Goal: Transaction & Acquisition: Purchase product/service

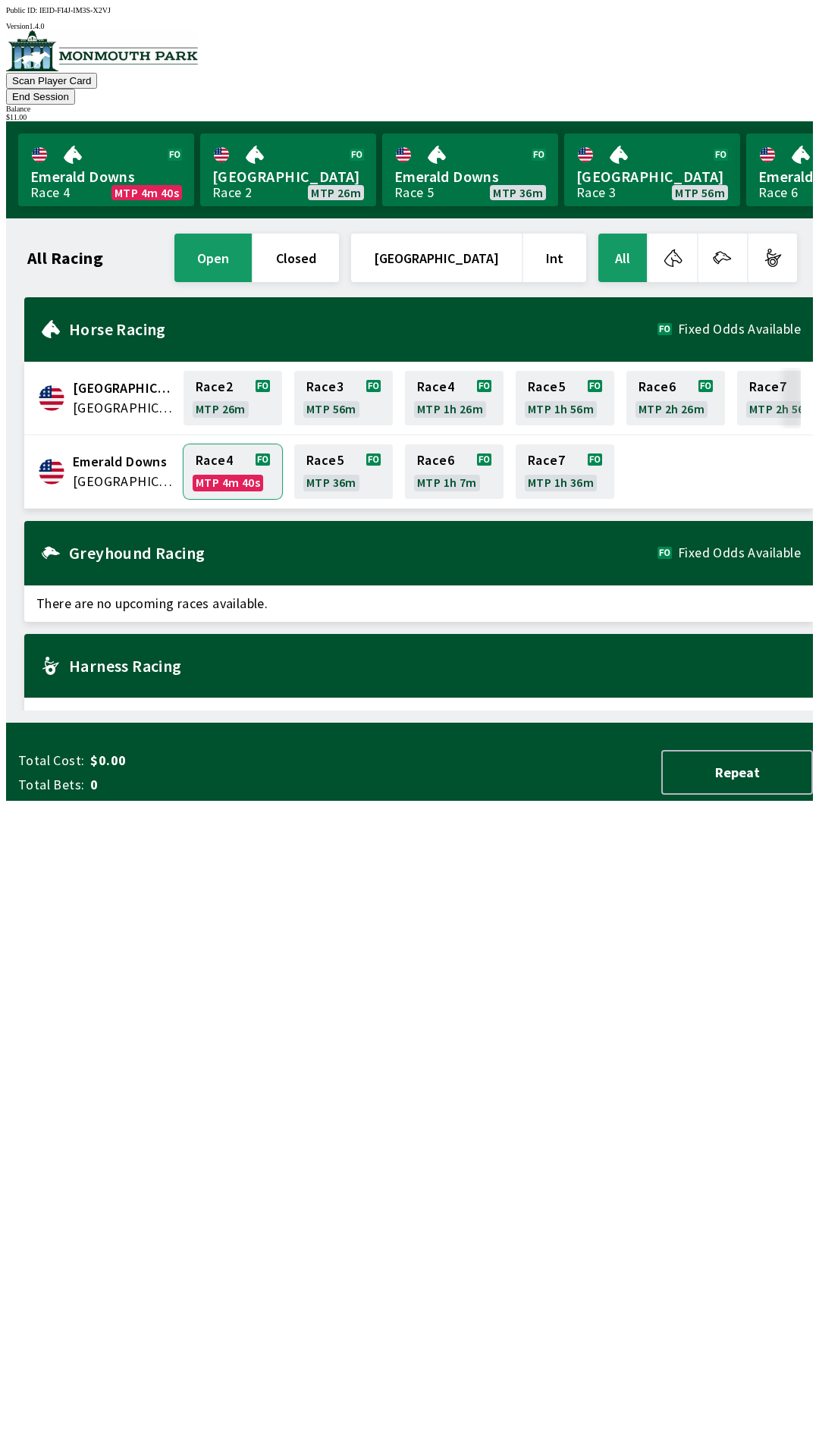
click at [222, 444] on link "Race 4 MTP 4m 40s" at bounding box center [233, 471] width 99 height 54
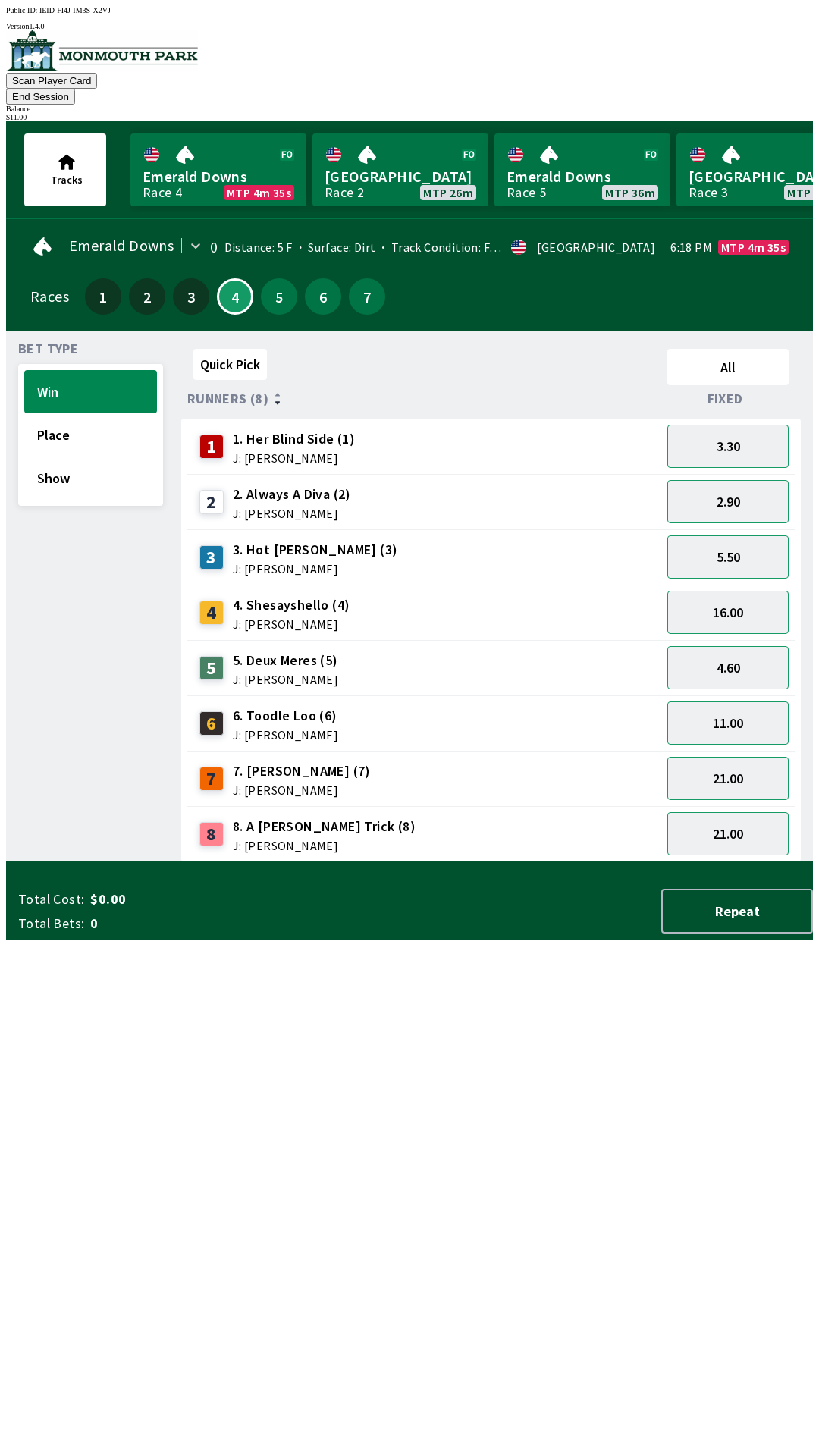
click at [34, 343] on span "Bet Type" at bounding box center [48, 349] width 60 height 12
click at [237, 133] on link "Emerald Downs Race 4 MTP 4m 33s" at bounding box center [218, 170] width 176 height 73
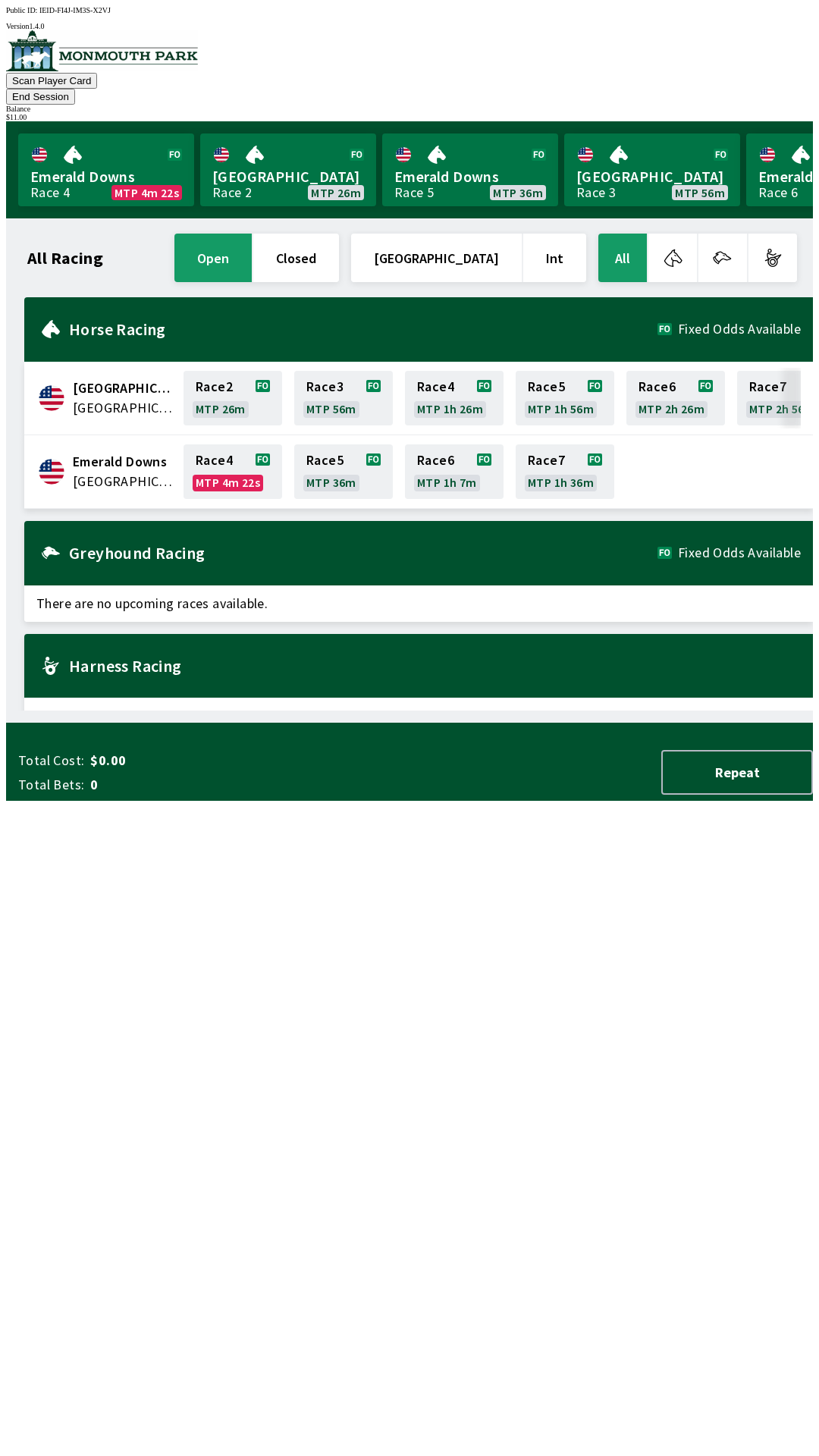
click at [75, 88] on button "End Session" at bounding box center [40, 96] width 69 height 16
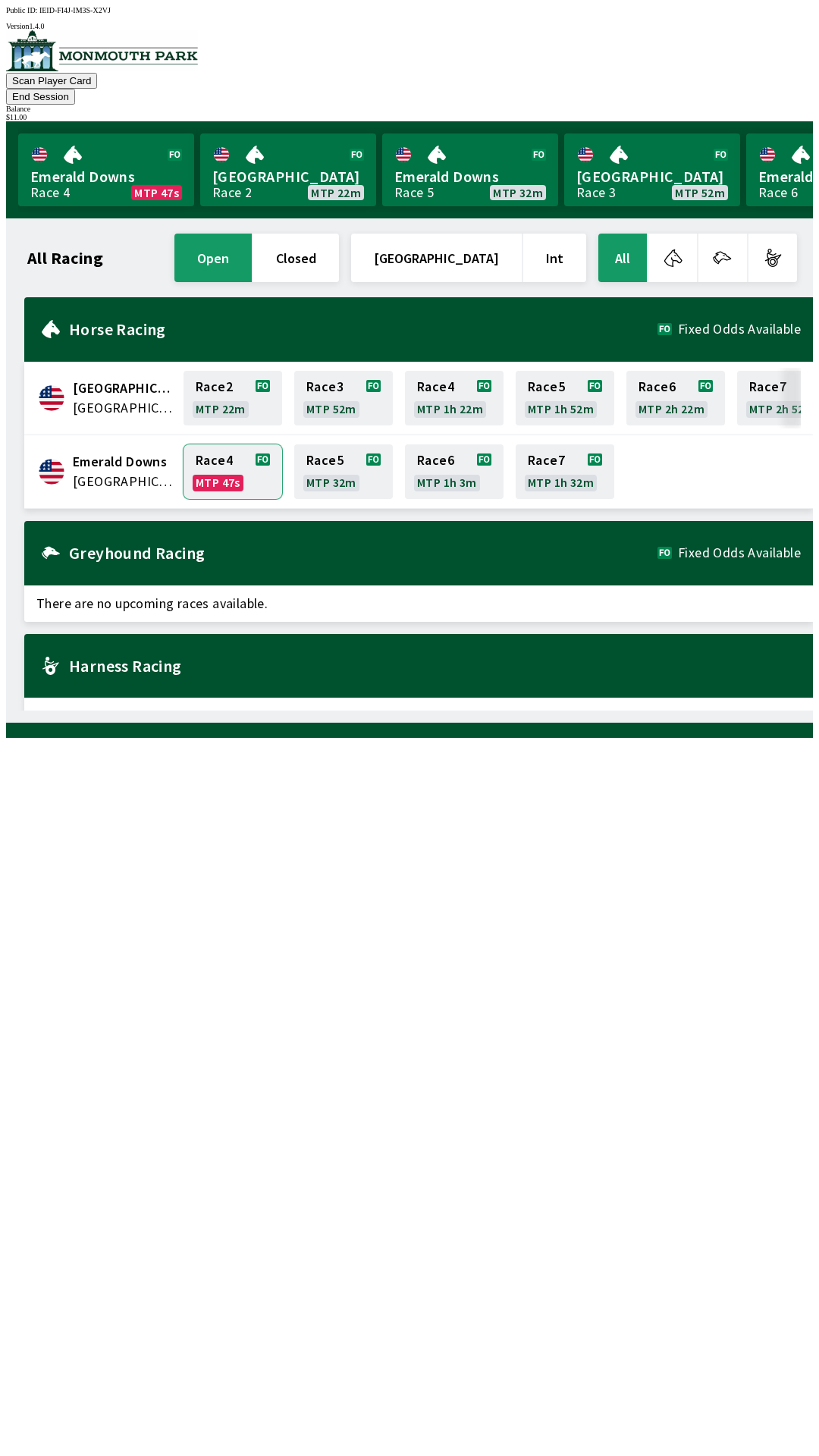
click at [226, 444] on link "Race 4 MTP 47s" at bounding box center [233, 471] width 99 height 54
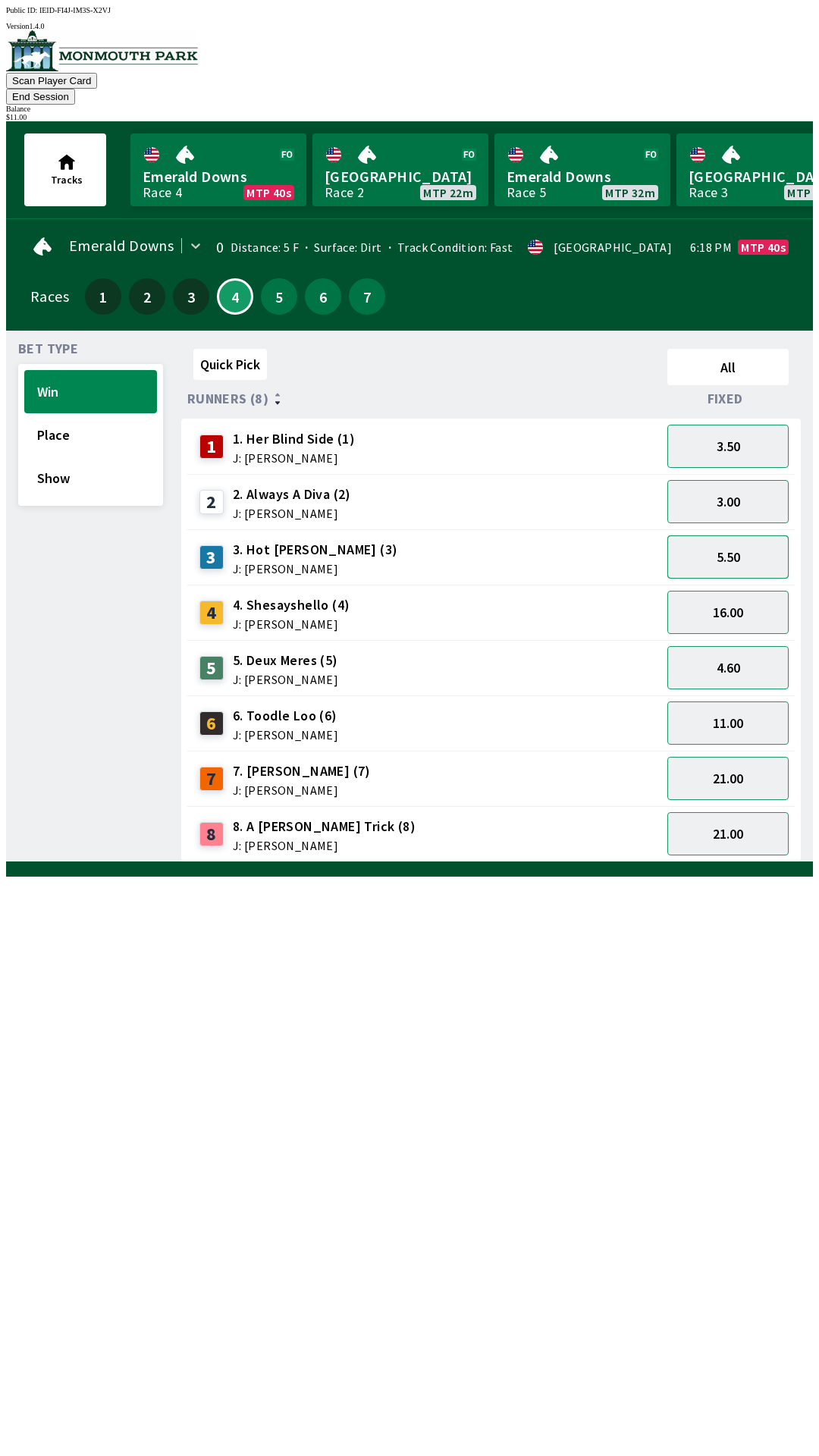
click at [720, 548] on button "5.50" at bounding box center [728, 556] width 121 height 43
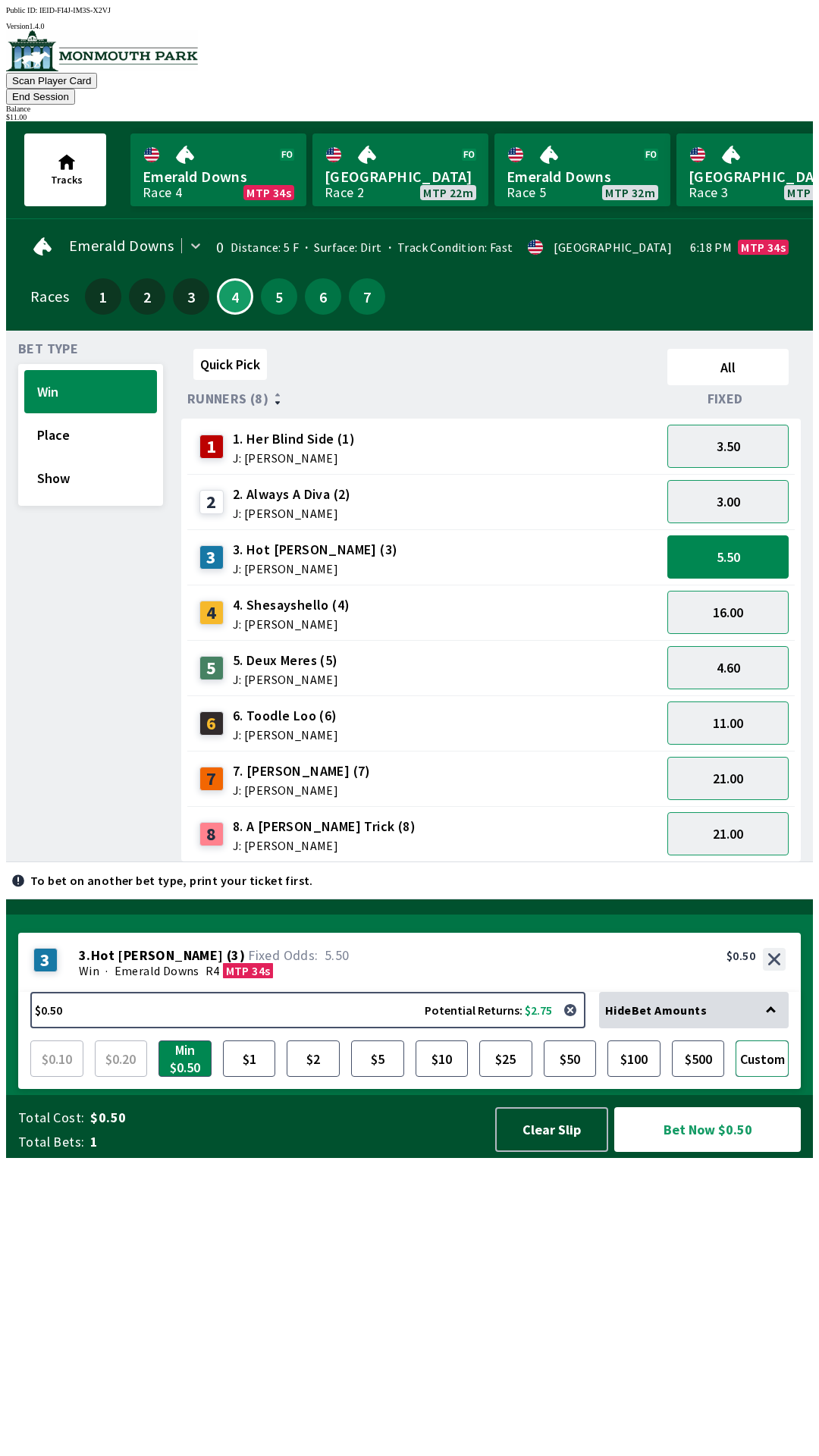
click at [759, 1077] on button "Custom" at bounding box center [762, 1058] width 54 height 37
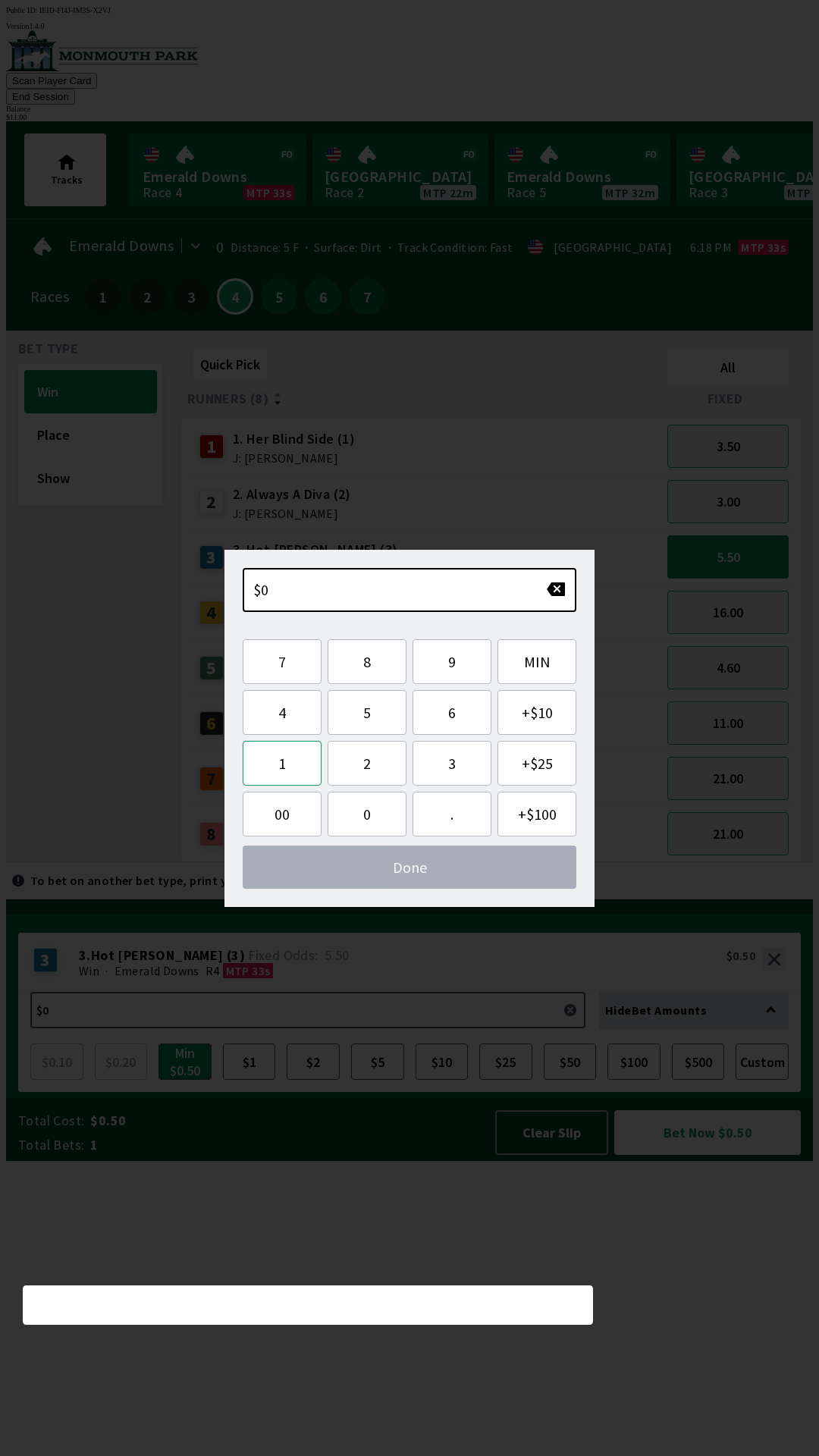
click at [292, 768] on button "1" at bounding box center [282, 763] width 79 height 45
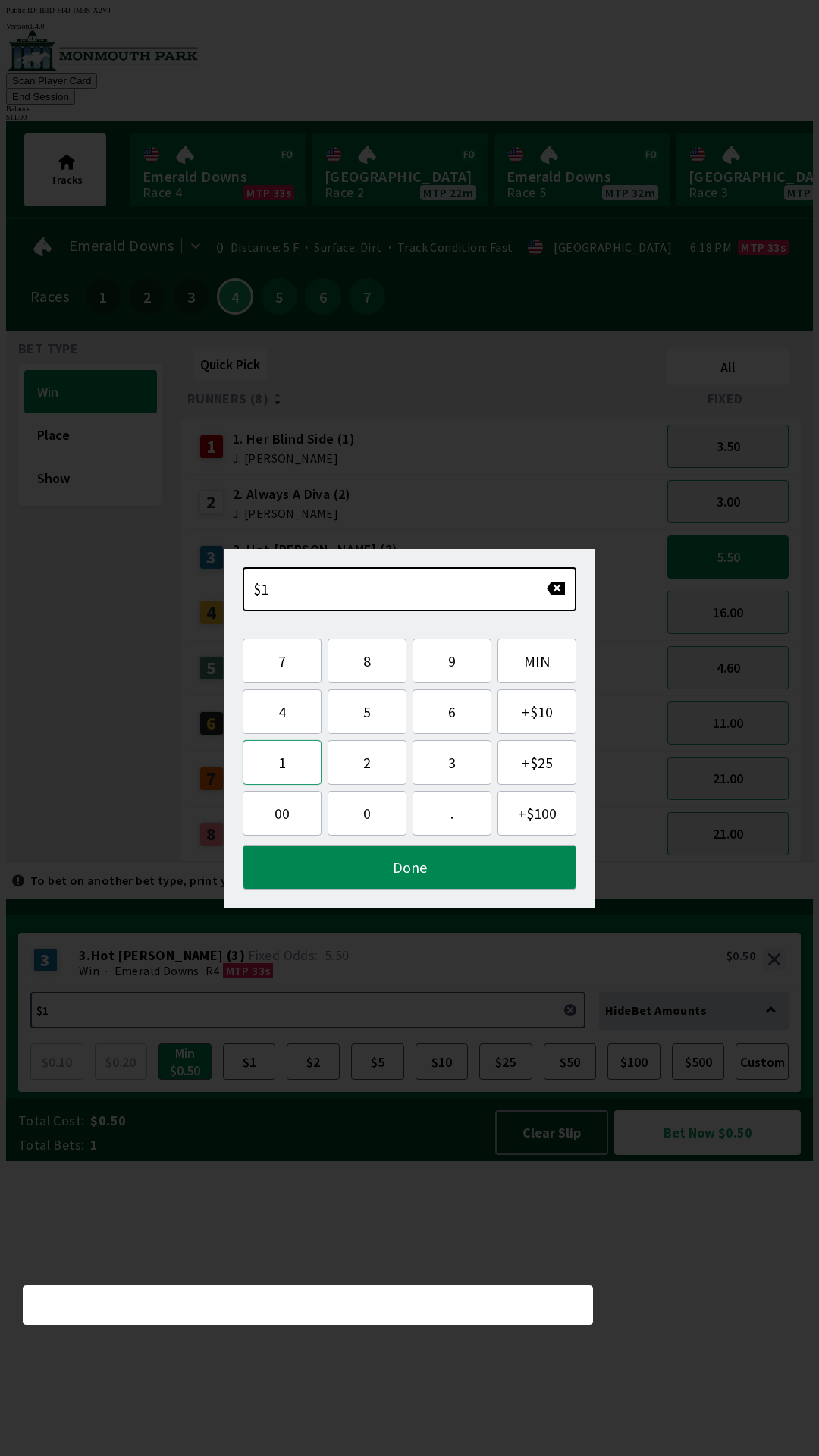
click at [298, 765] on button "1" at bounding box center [282, 762] width 79 height 45
click at [417, 873] on button "Done" at bounding box center [410, 867] width 334 height 45
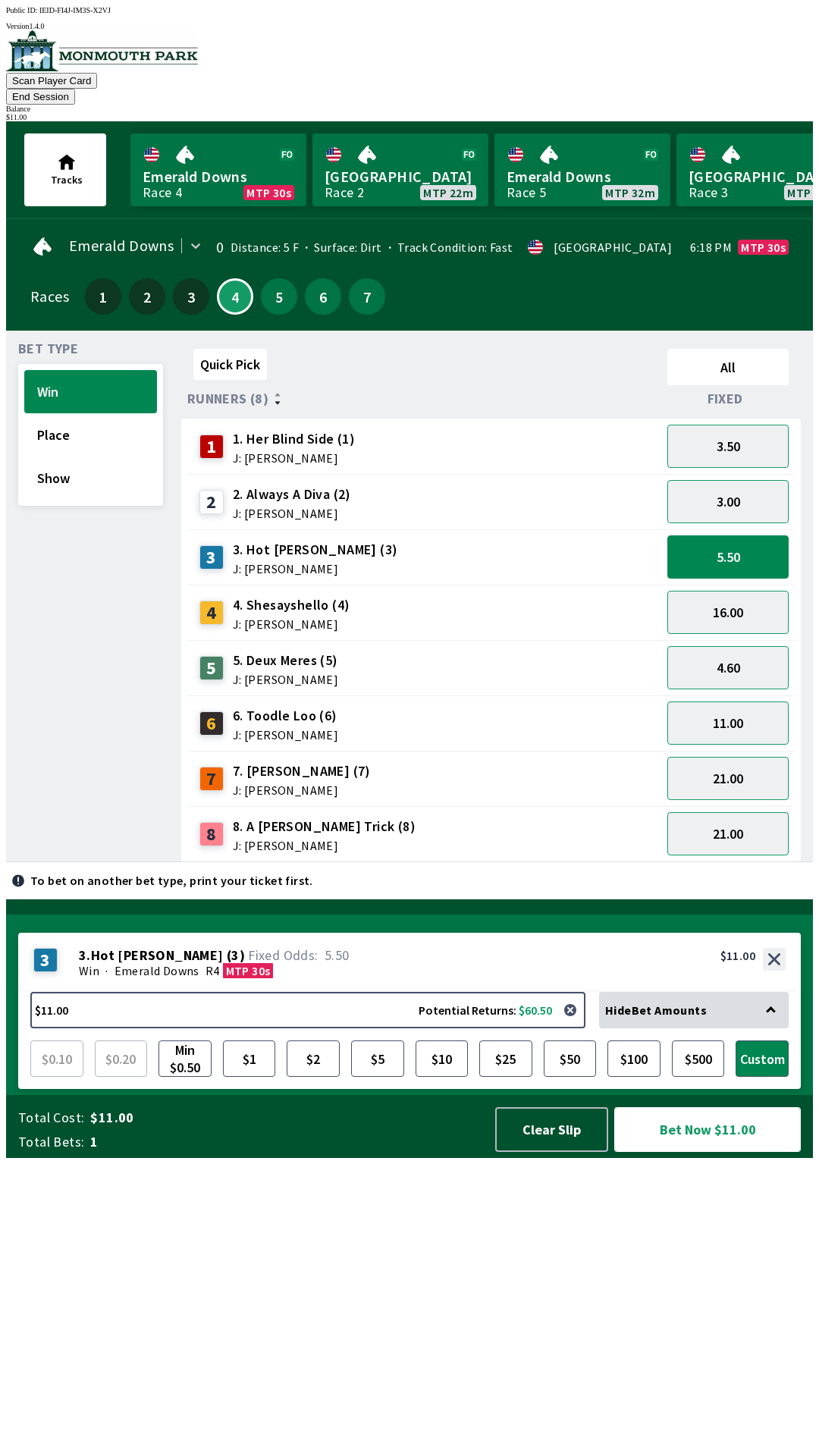
click at [689, 1152] on button "Bet Now $11.00" at bounding box center [708, 1130] width 187 height 45
